Goal: Information Seeking & Learning: Learn about a topic

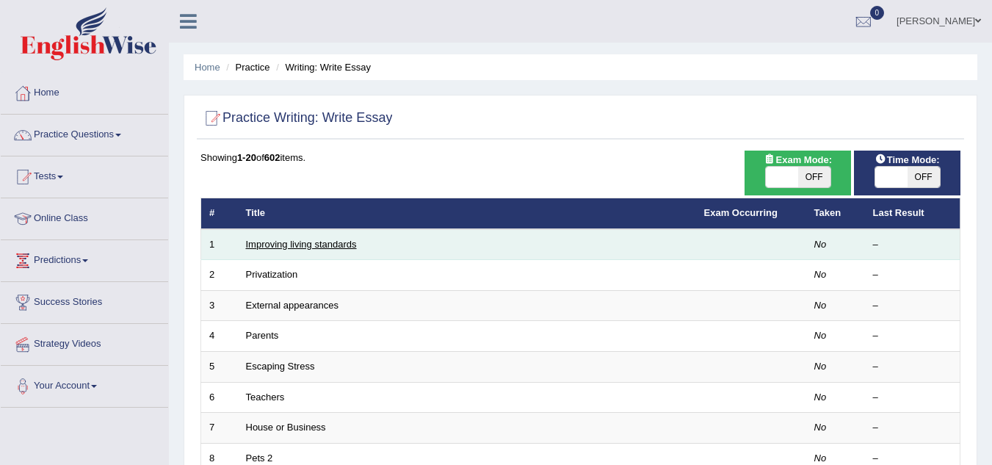
click at [338, 242] on link "Improving living standards" at bounding box center [301, 244] width 111 height 11
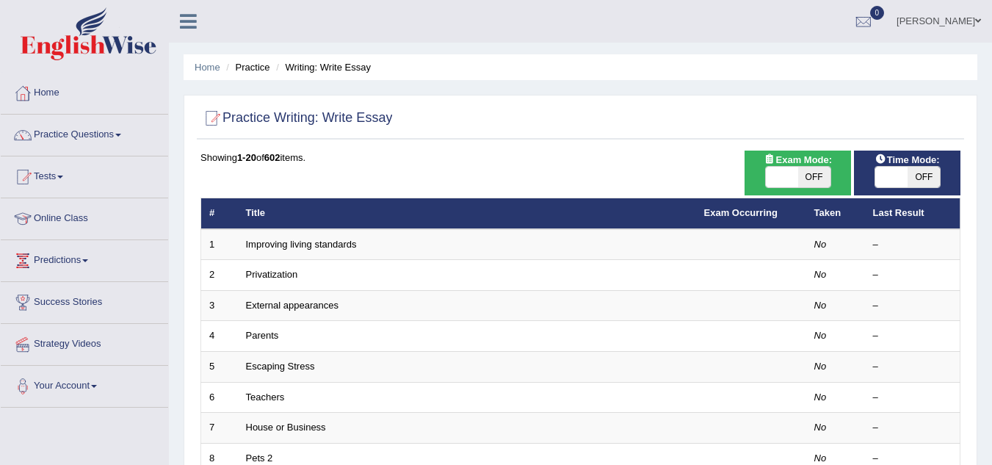
click at [282, 270] on link "Privatization" at bounding box center [272, 274] width 52 height 11
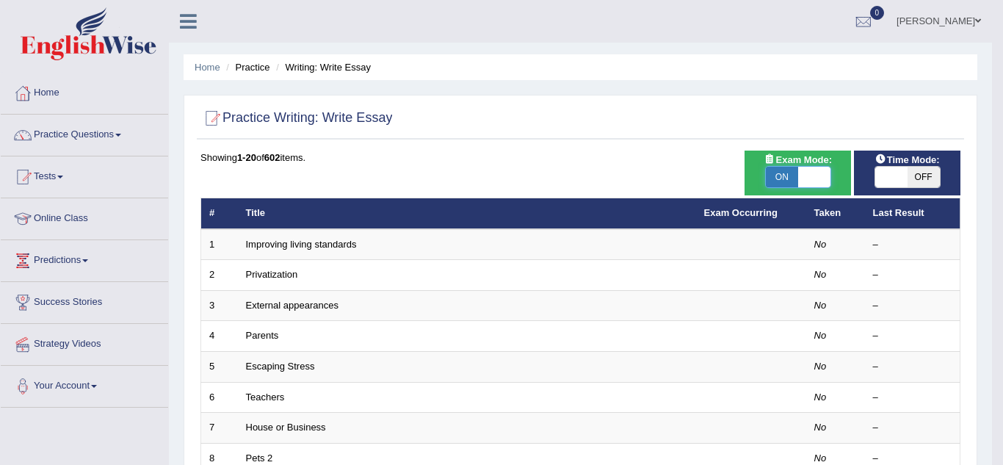
click at [0, 0] on div "Success Exam mode changed OK" at bounding box center [0, 0] width 0 height 0
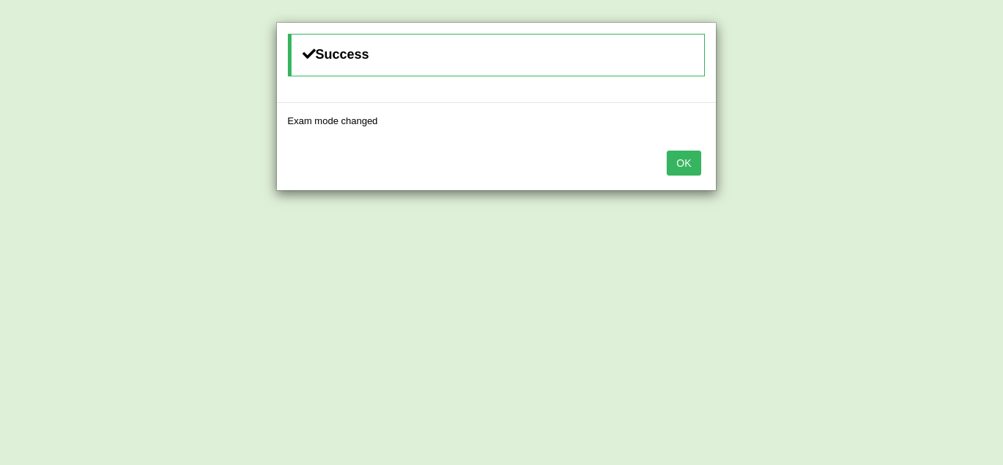
click at [677, 163] on button "OK" at bounding box center [684, 163] width 34 height 25
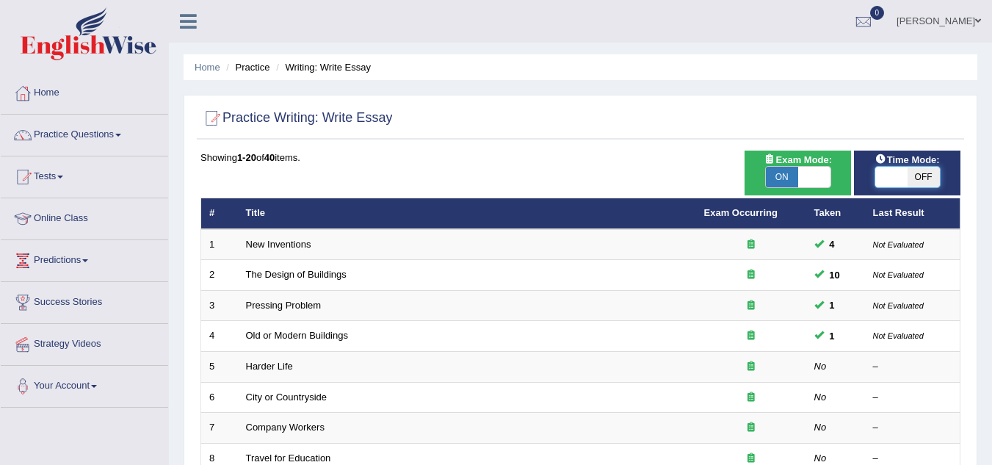
click at [904, 167] on span at bounding box center [892, 177] width 32 height 21
checkbox input "true"
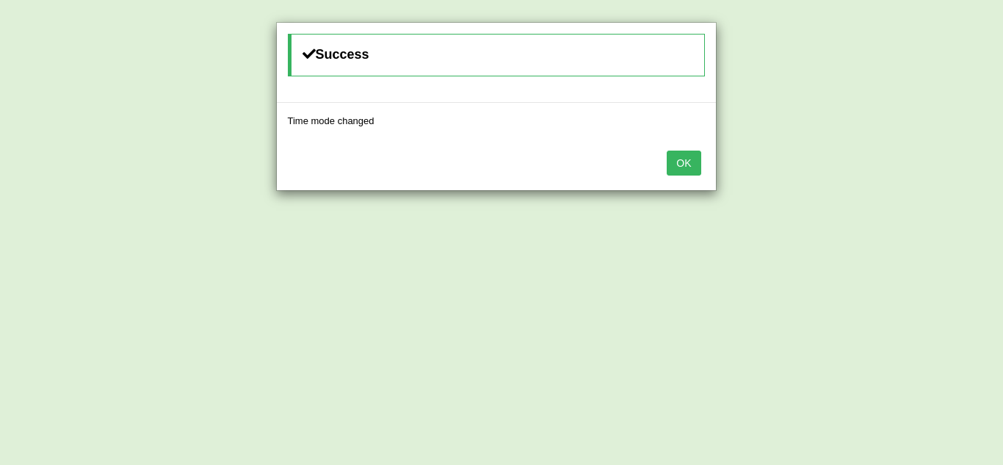
click at [696, 162] on button "OK" at bounding box center [684, 163] width 34 height 25
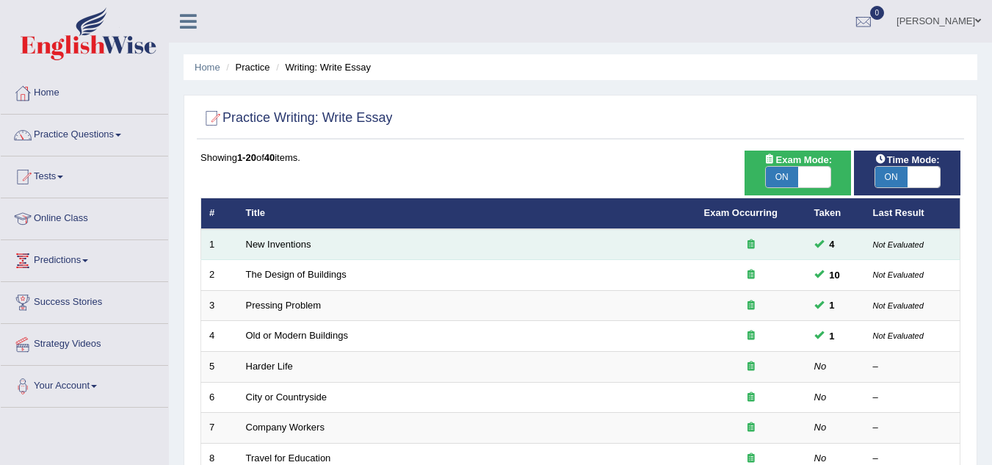
click at [339, 245] on td "New Inventions" at bounding box center [467, 244] width 458 height 31
click at [292, 246] on link "New Inventions" at bounding box center [278, 244] width 65 height 11
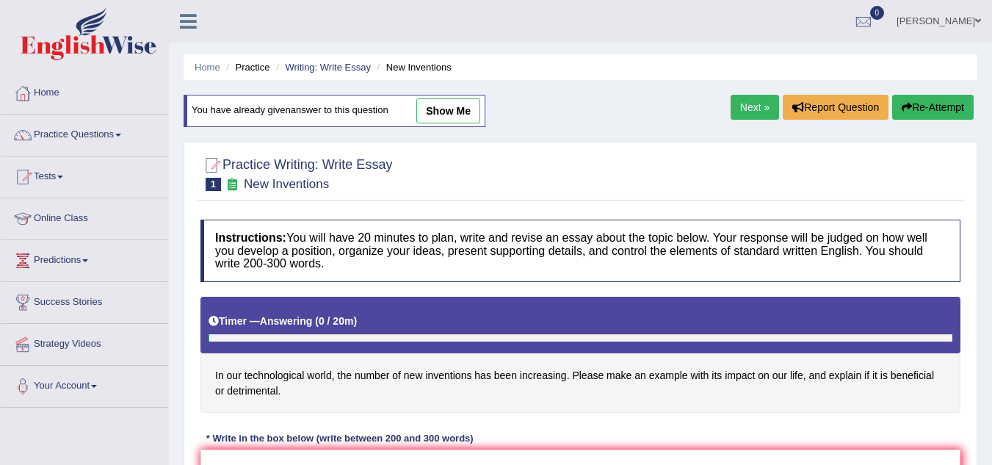
click at [460, 112] on link "show me" at bounding box center [448, 110] width 64 height 25
type textarea "The increasing influence of the new inventions on our lives has ignited numerou…"
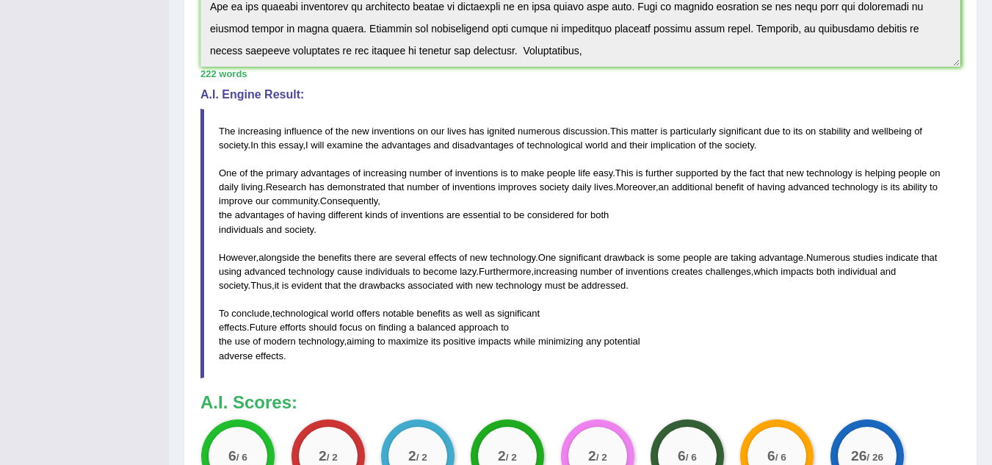
scroll to position [294, 0]
